Goal: Book appointment/travel/reservation

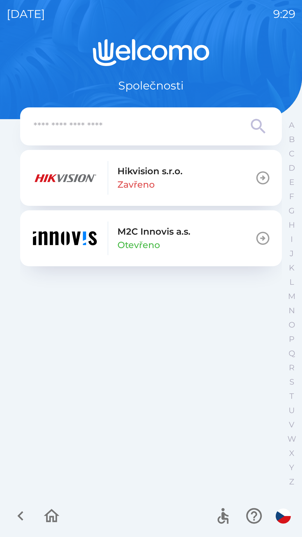
click at [291, 501] on body "[DATE] 9:29 Společnosti Hikvision s.r.o. Zavřeno M2C Innovis a.s. Otevřeno A B …" at bounding box center [151, 268] width 302 height 537
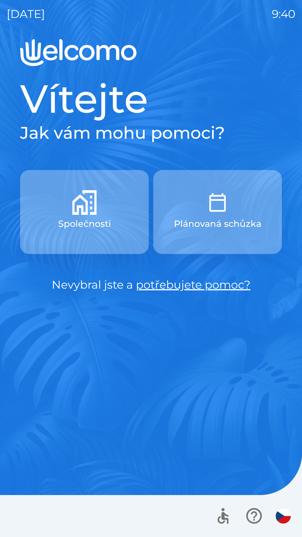
click at [285, 515] on img "button" at bounding box center [283, 516] width 15 height 15
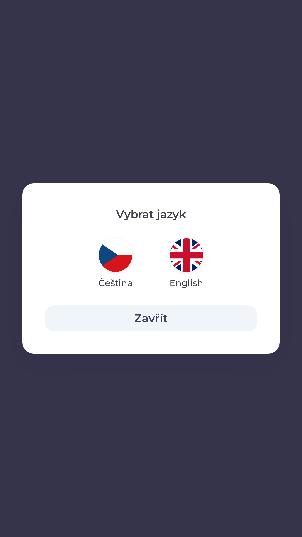
click at [170, 313] on button "Zavřít" at bounding box center [151, 319] width 213 height 26
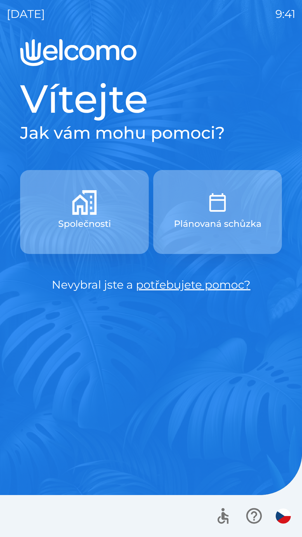
click at [210, 217] on p "Plánovaná schůzka" at bounding box center [218, 223] width 88 height 13
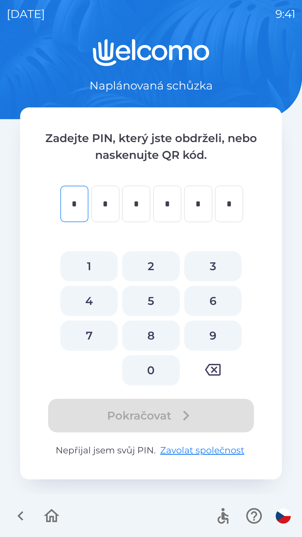
click at [27, 519] on icon "button" at bounding box center [20, 516] width 19 height 19
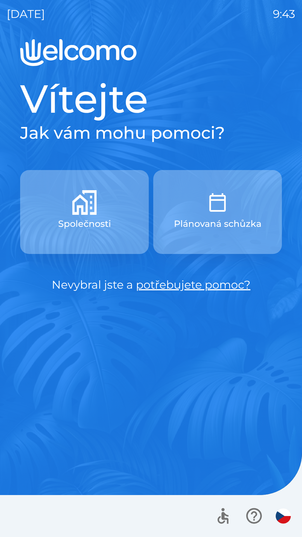
click at [83, 215] on img "button" at bounding box center [84, 202] width 25 height 25
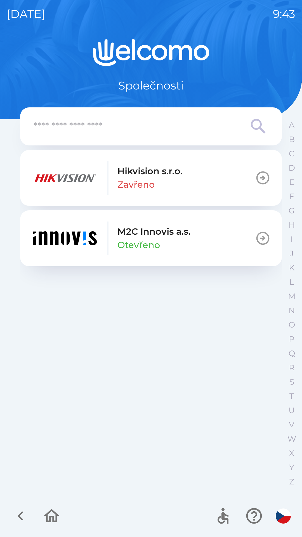
click at [163, 235] on p "M2C Innovis a.s." at bounding box center [154, 231] width 73 height 13
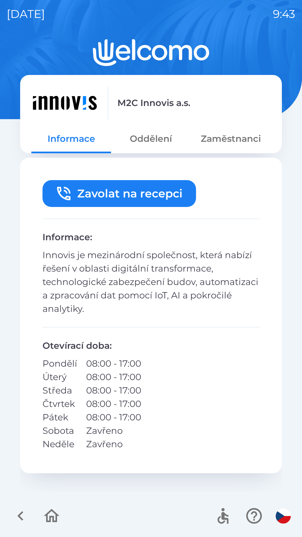
click at [146, 141] on button "Oddělení" at bounding box center [151, 139] width 80 height 20
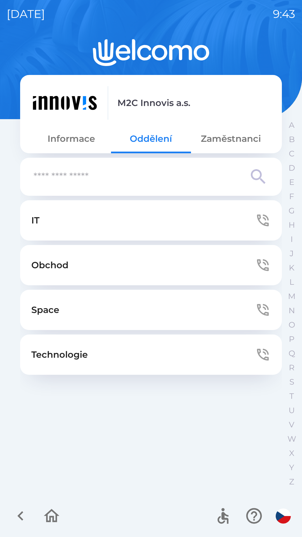
click at [220, 137] on button "Zaměstnanci" at bounding box center [231, 139] width 80 height 20
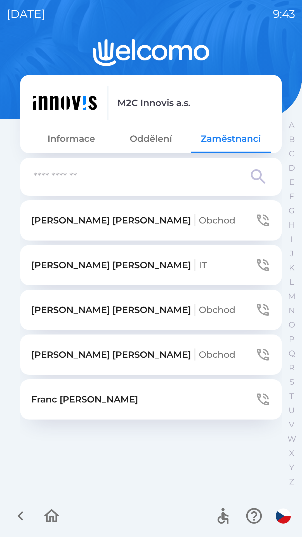
click at [72, 354] on p "[PERSON_NAME] Obchod" at bounding box center [133, 354] width 204 height 13
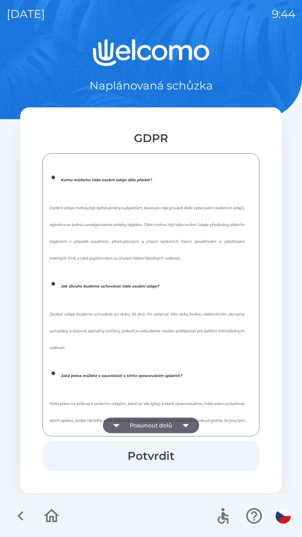
scroll to position [755, 0]
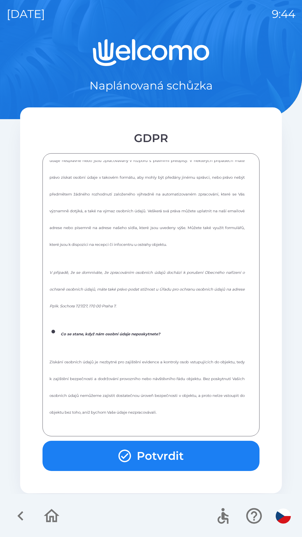
click at [180, 453] on button "Potvrdit" at bounding box center [151, 456] width 217 height 30
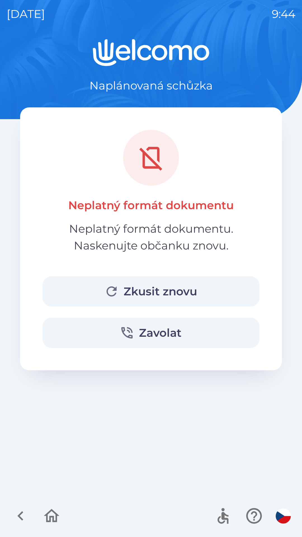
click at [165, 290] on button "Zkusit znovu" at bounding box center [151, 291] width 217 height 30
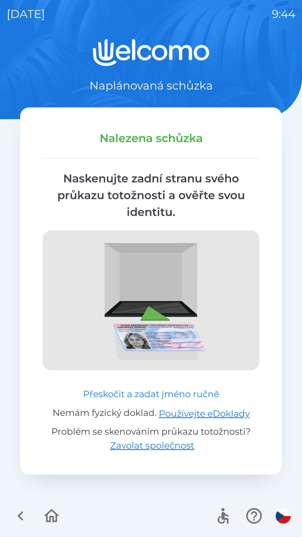
click at [119, 395] on button "Přeskočit a zadat jméno ručně" at bounding box center [151, 394] width 141 height 13
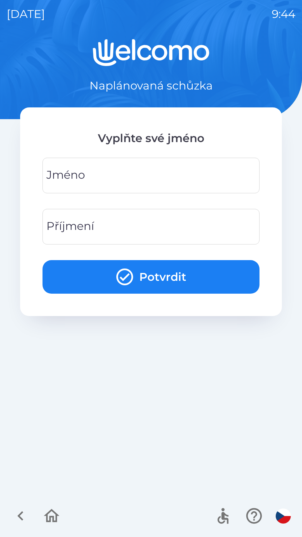
click at [154, 173] on input "Jméno" at bounding box center [151, 176] width 204 height 22
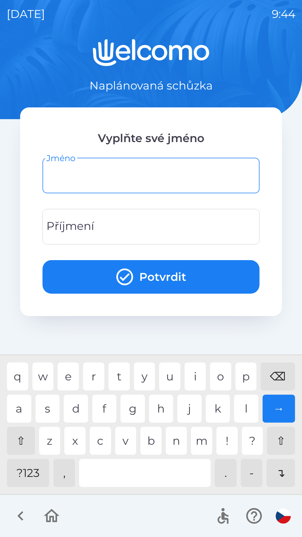
type input "*"
click at [193, 438] on div "m" at bounding box center [201, 441] width 21 height 28
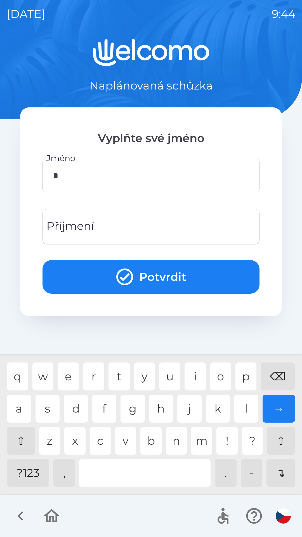
click at [123, 221] on input "Příjmení" at bounding box center [151, 227] width 204 height 22
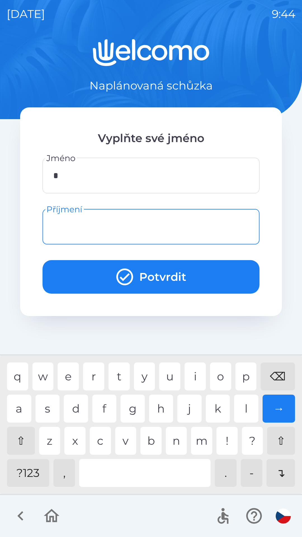
type input "*"
click at [49, 412] on div "s" at bounding box center [48, 409] width 24 height 28
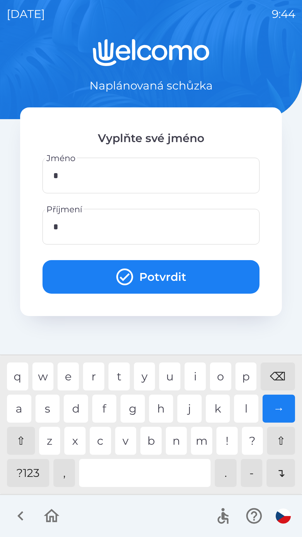
click at [156, 273] on button "Potvrdit" at bounding box center [151, 277] width 217 height 34
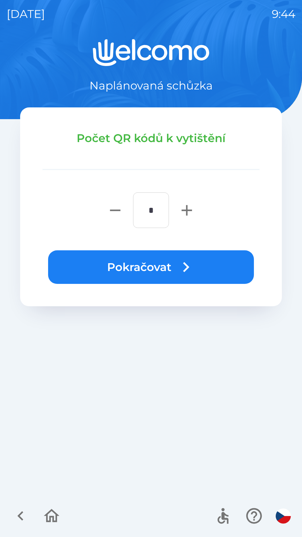
click at [182, 213] on icon "button" at bounding box center [187, 210] width 18 height 18
click at [177, 212] on button "button" at bounding box center [187, 211] width 22 height 36
type input "*"
click at [164, 268] on button "Pokračovat" at bounding box center [151, 267] width 206 height 34
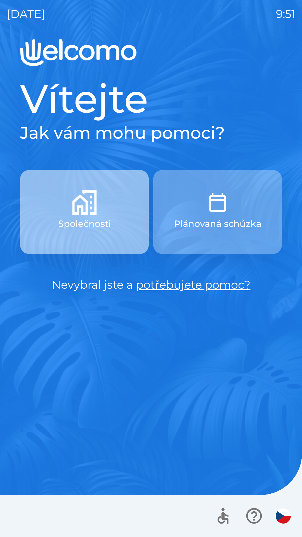
click at [102, 221] on p "Společnosti" at bounding box center [84, 223] width 53 height 13
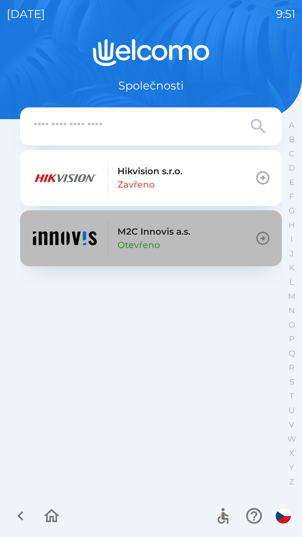
click at [61, 245] on img "button" at bounding box center [64, 239] width 67 height 34
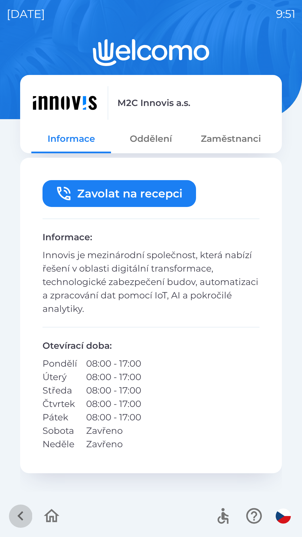
click at [17, 515] on icon "button" at bounding box center [20, 516] width 19 height 19
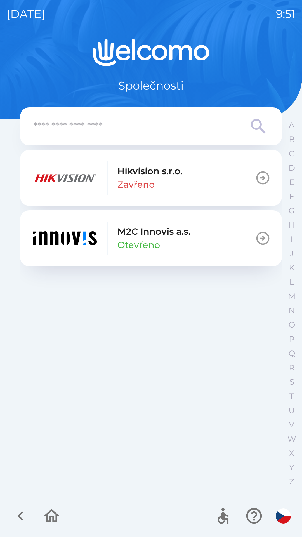
click at [49, 512] on icon "button" at bounding box center [52, 515] width 16 height 13
